Goal: Book appointment/travel/reservation

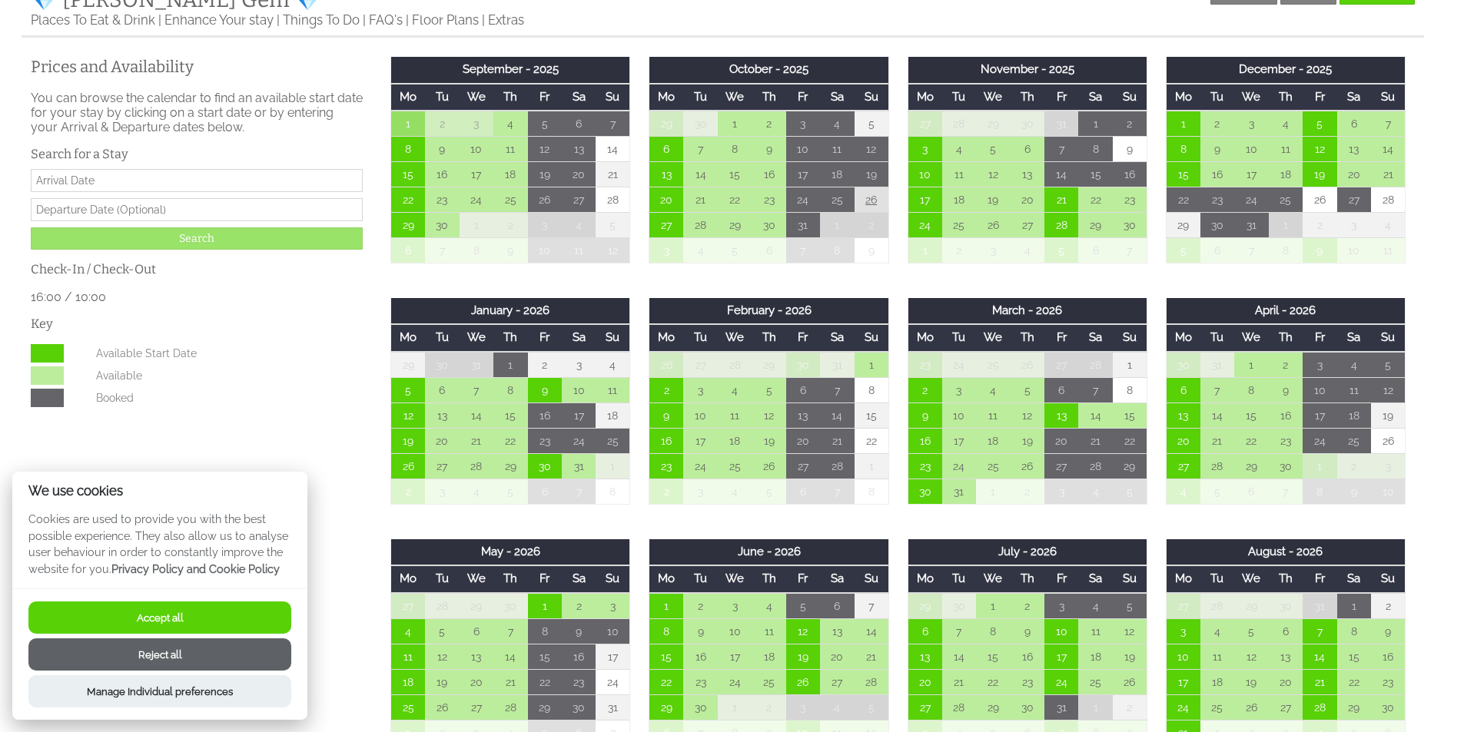
scroll to position [692, 0]
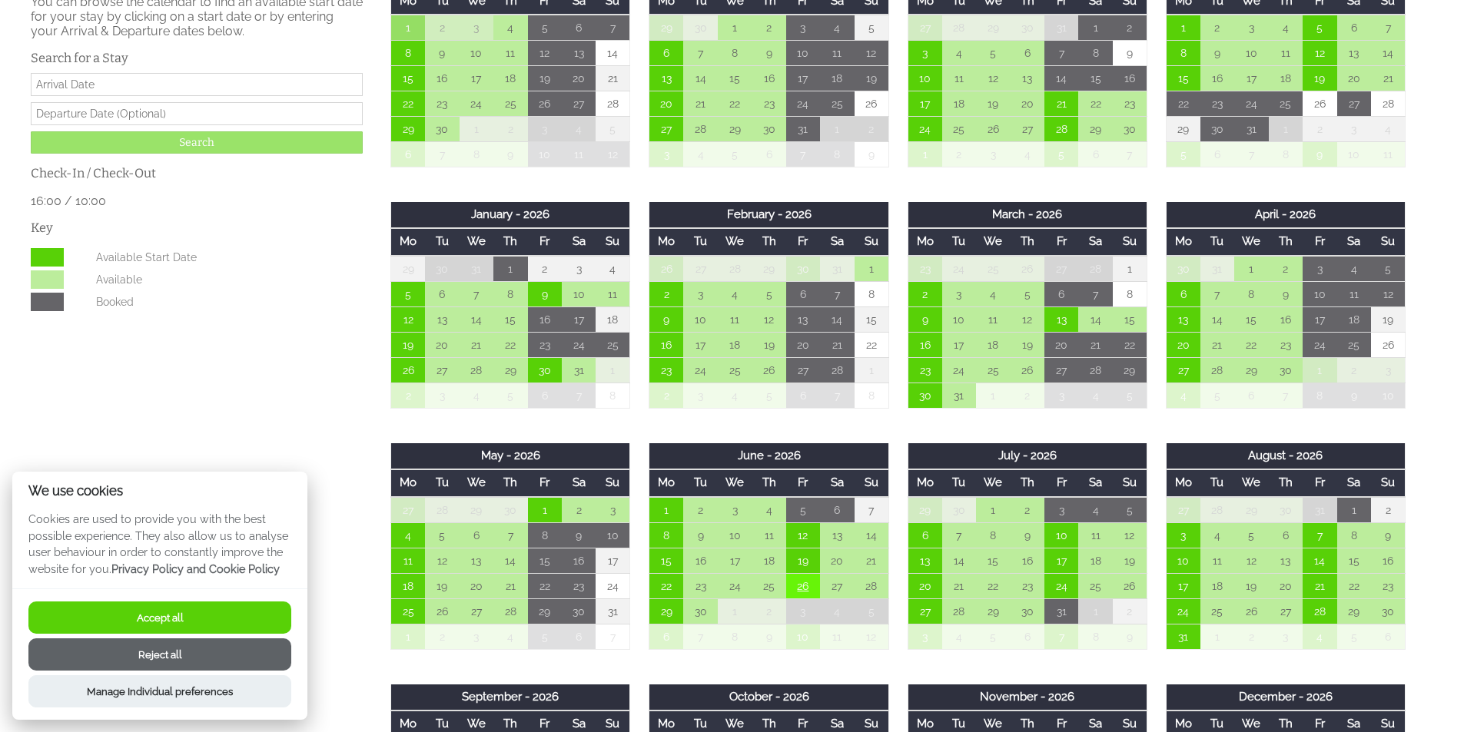
click at [807, 589] on td "26" at bounding box center [803, 585] width 34 height 25
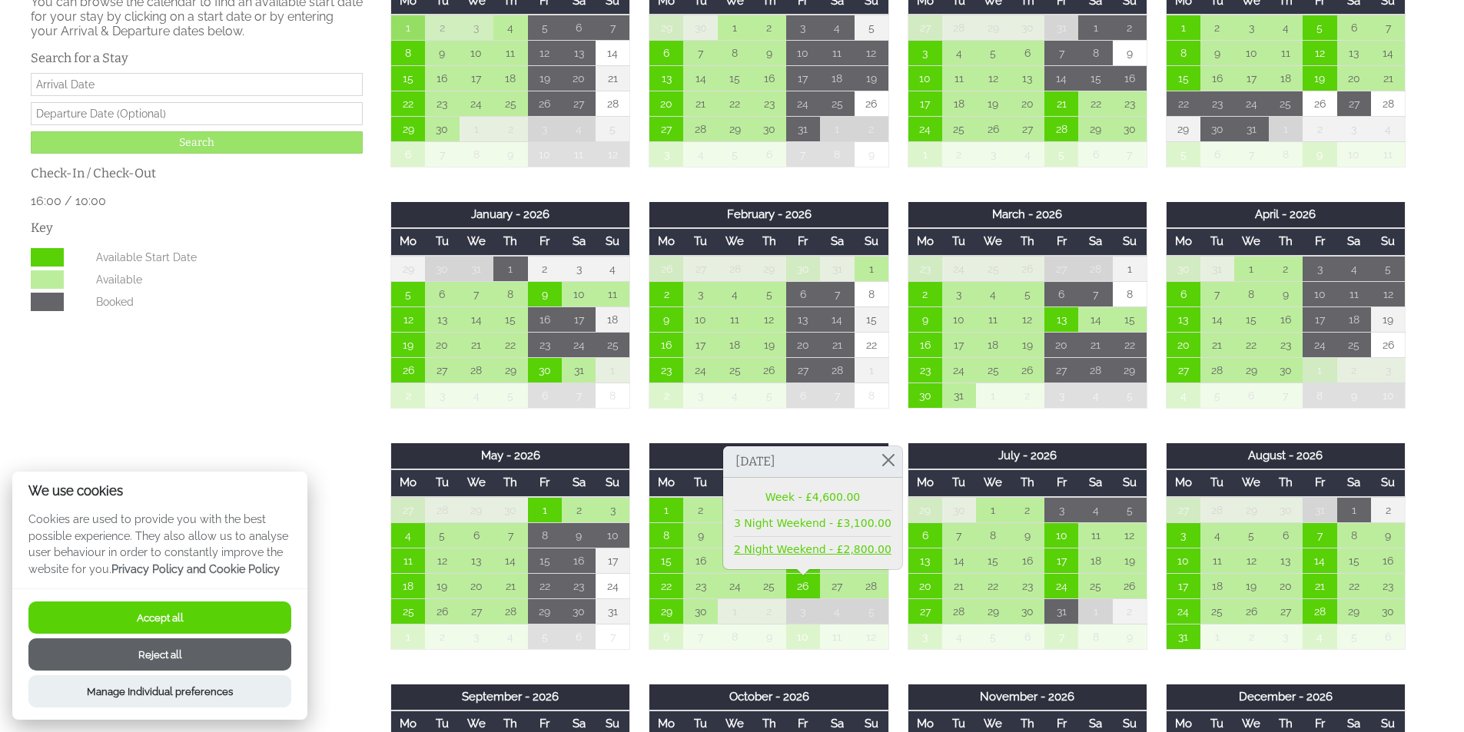
click at [793, 549] on link "2 Night Weekend - £2,800.00" at bounding box center [813, 550] width 158 height 16
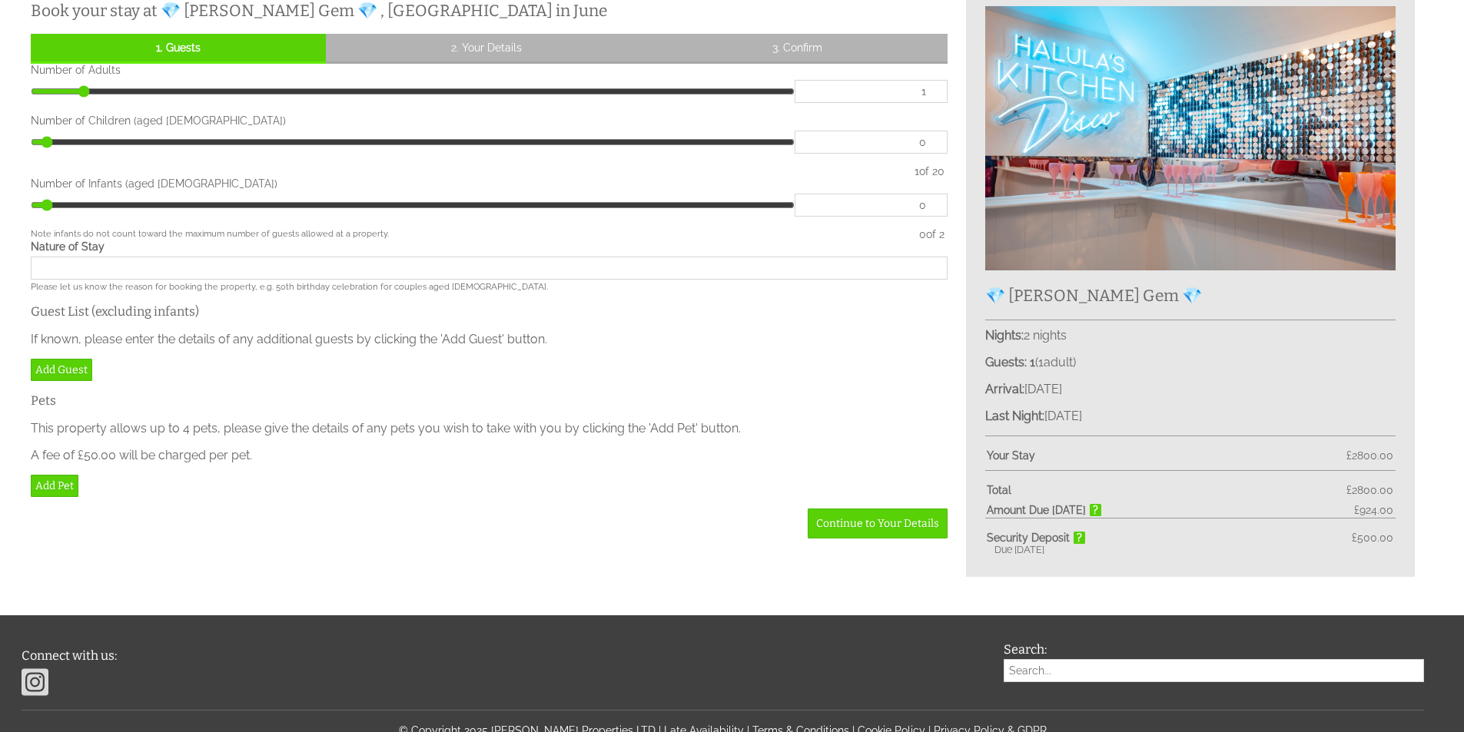
scroll to position [615, 0]
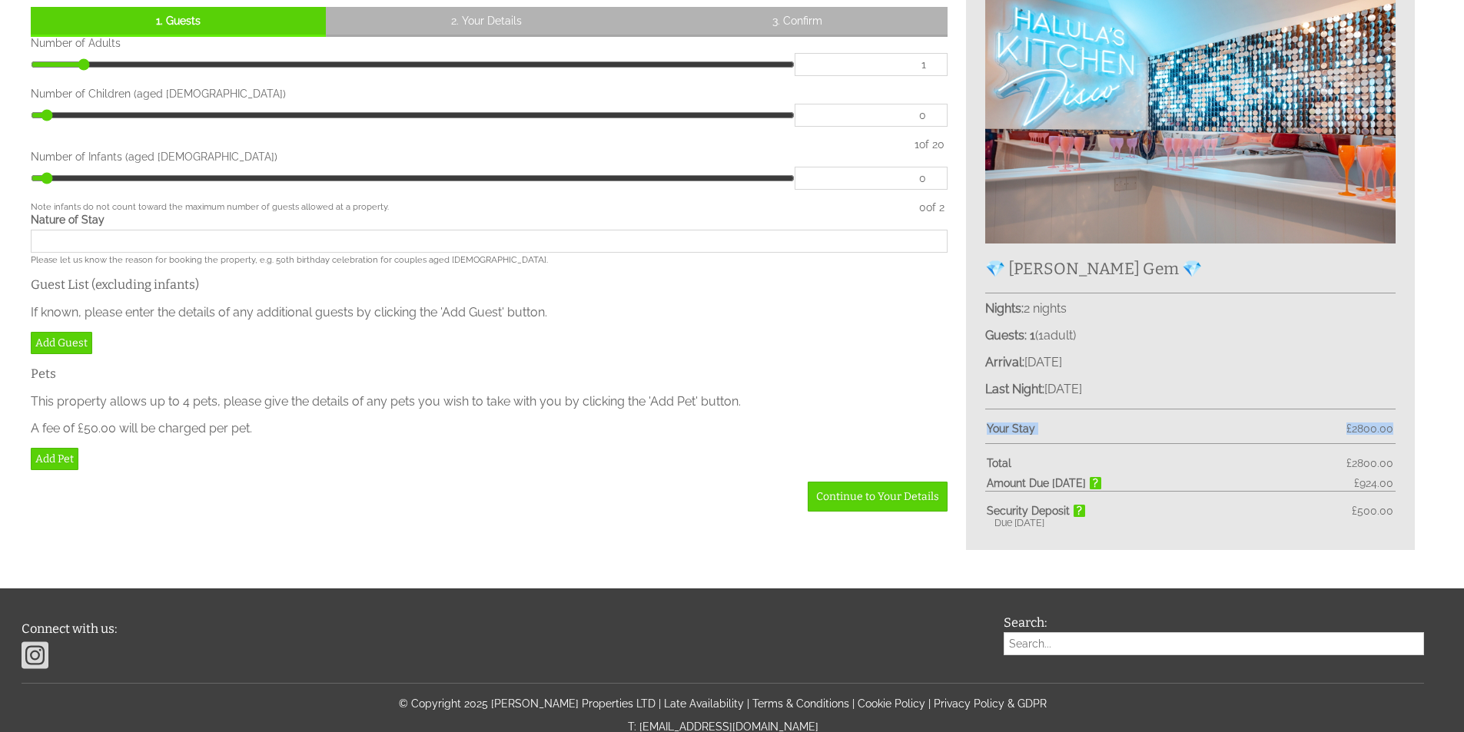
drag, startPoint x: 988, startPoint y: 427, endPoint x: 1397, endPoint y: 427, distance: 408.8
click at [1397, 427] on div "💎 [PERSON_NAME] Gem 💎 Nights: 2 nights Guests: 1 ( 1 adult s 0 child ren 0 infa…" at bounding box center [1190, 255] width 449 height 590
click at [1359, 429] on span "2800.00" at bounding box center [1372, 429] width 41 height 12
drag, startPoint x: 1344, startPoint y: 430, endPoint x: 1404, endPoint y: 430, distance: 59.9
click at [1404, 430] on div "💎 [PERSON_NAME] Gem 💎 Nights: 2 nights Guests: 1 ( 1 adult s 0 child ren 0 infa…" at bounding box center [1190, 255] width 449 height 590
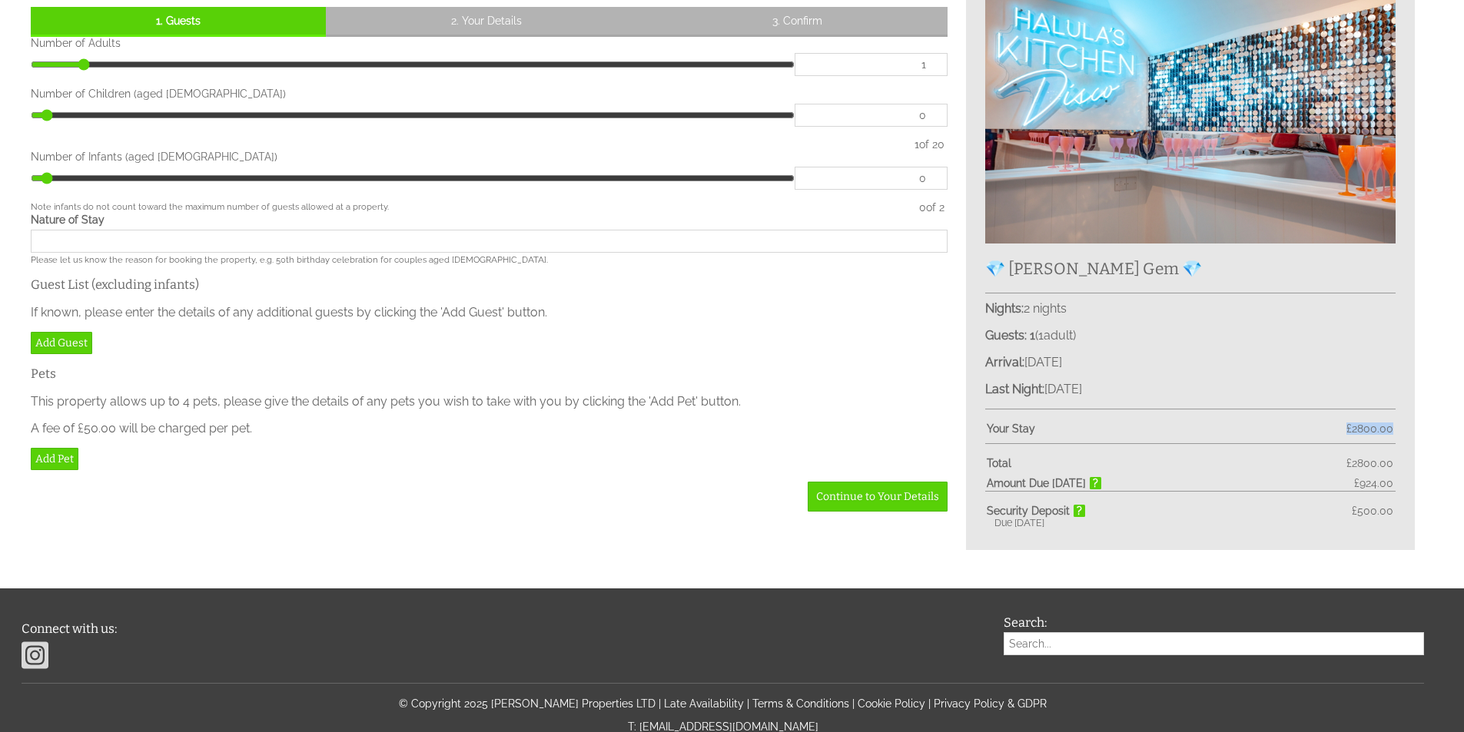
copy div "£ 2800.00"
